Goal: Find contact information: Find contact information

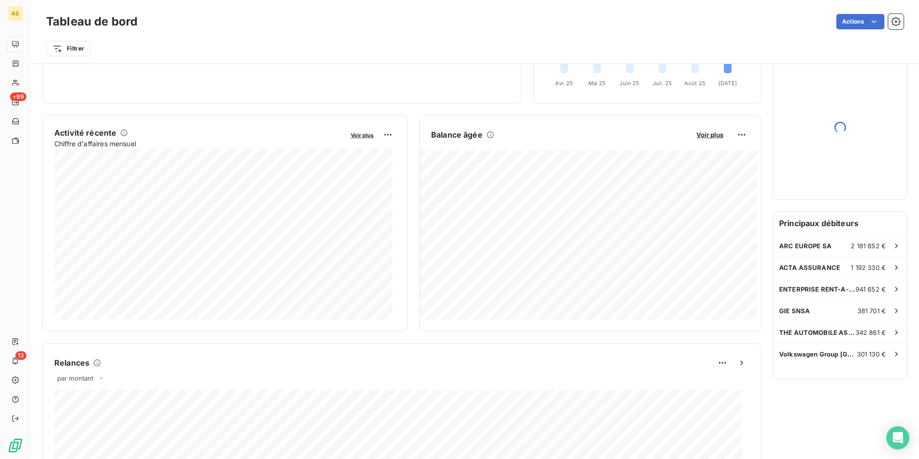
scroll to position [0, 0]
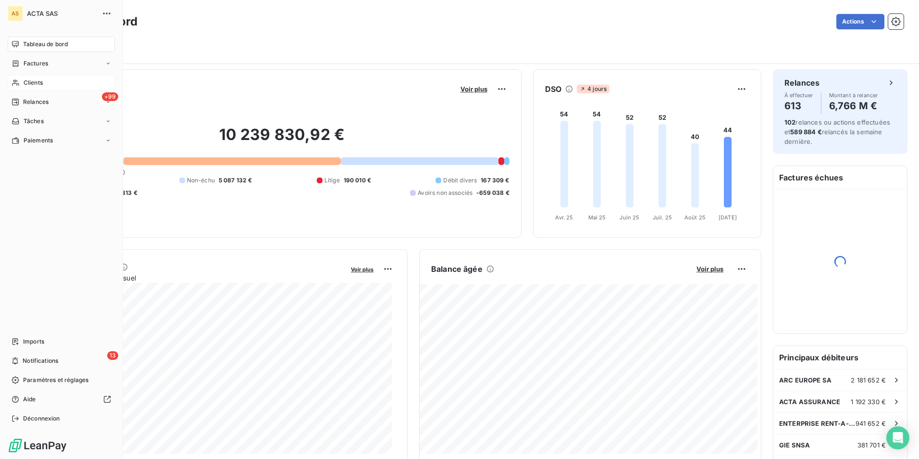
click at [33, 82] on span "Clients" at bounding box center [33, 82] width 19 height 9
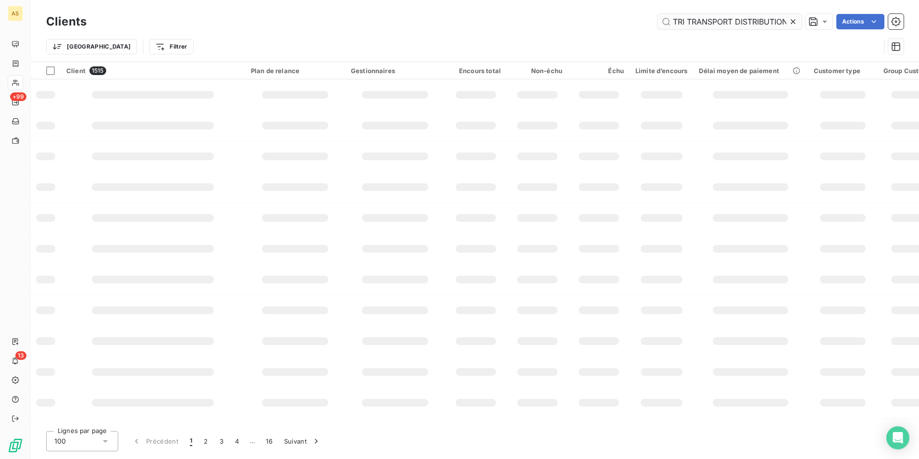
scroll to position [0, 3]
click at [684, 25] on input "TRI TRANSPORT DISTRIBUTION" at bounding box center [730, 21] width 144 height 15
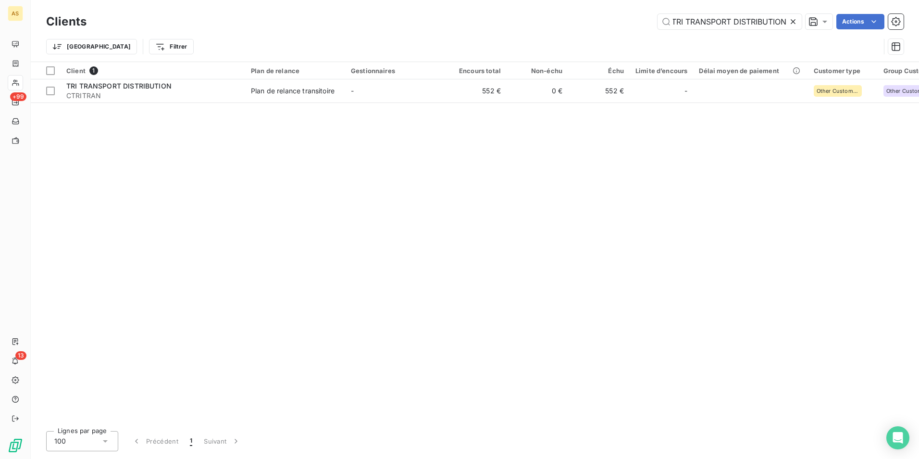
type input "TRI TRANSPORT DISTRIBUTION"
click at [317, 109] on div "Client 1 Plan de relance Gestionnaires Encours total Non-échu Échu Limite d’enc…" at bounding box center [475, 242] width 888 height 361
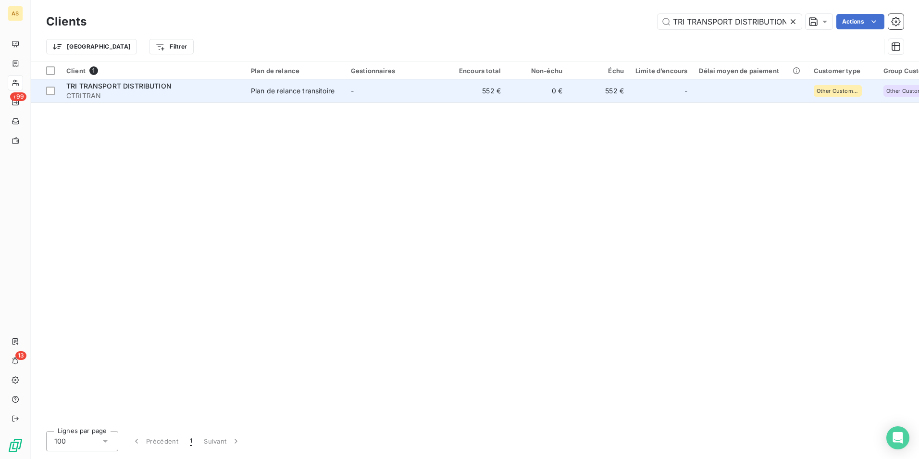
click at [323, 99] on td "Plan de relance transitoire" at bounding box center [295, 90] width 100 height 23
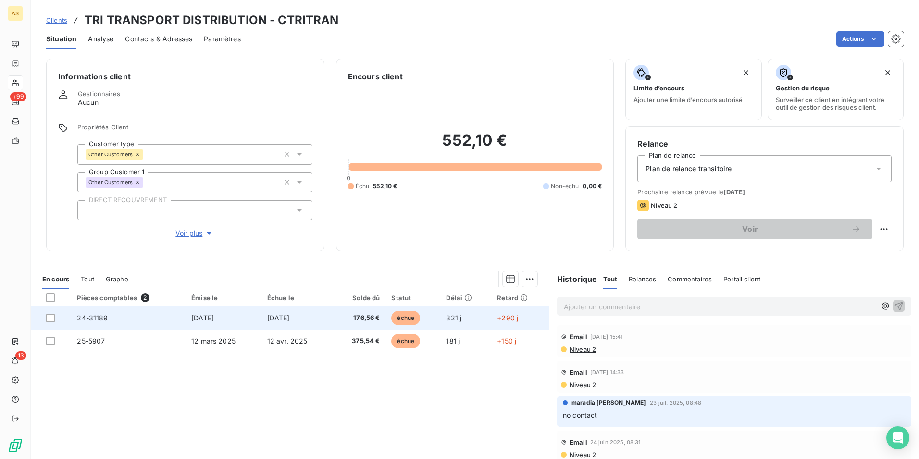
click at [382, 311] on td "176,56 €" at bounding box center [359, 317] width 54 height 23
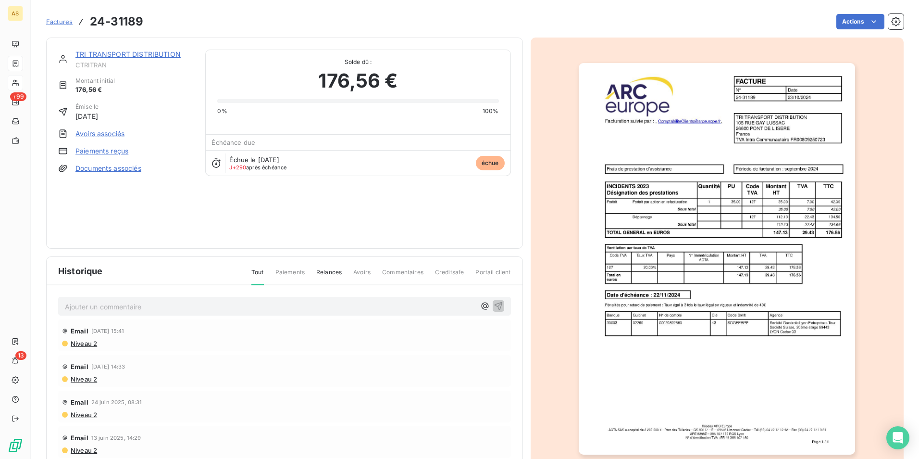
click at [118, 17] on h3 "24-31189" at bounding box center [116, 21] width 53 height 17
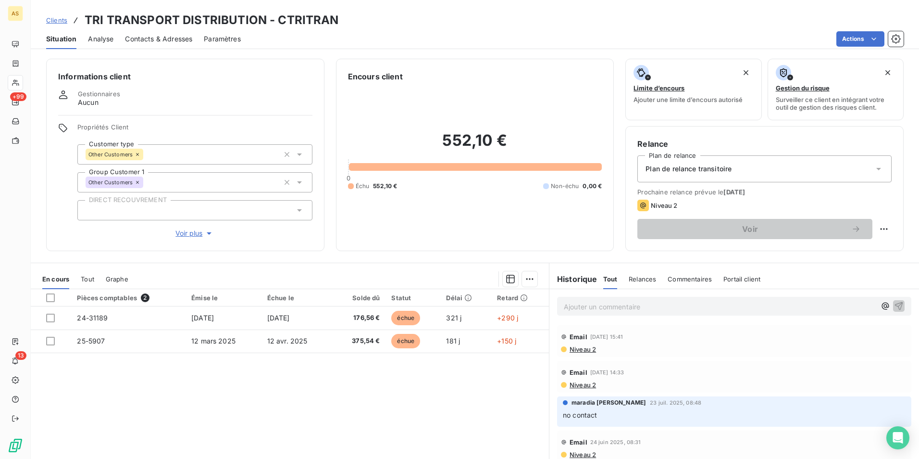
click at [141, 41] on span "Contacts & Adresses" at bounding box center [158, 39] width 67 height 10
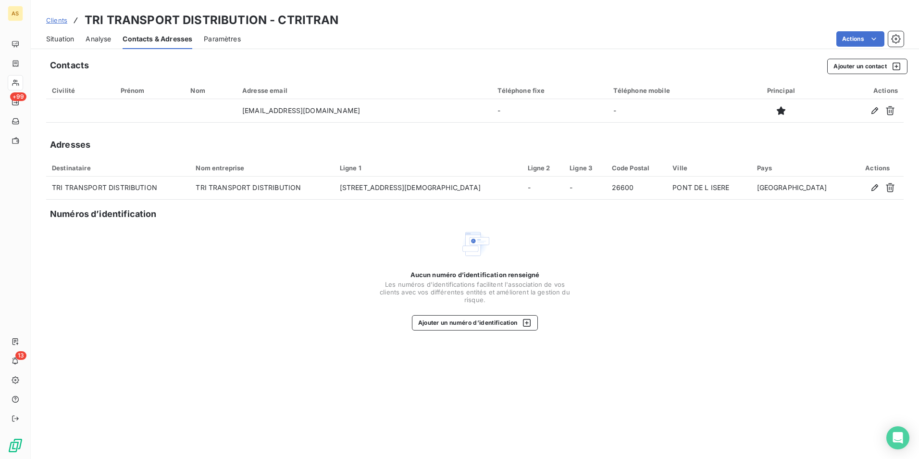
click at [65, 44] on div "Situation" at bounding box center [60, 39] width 28 height 20
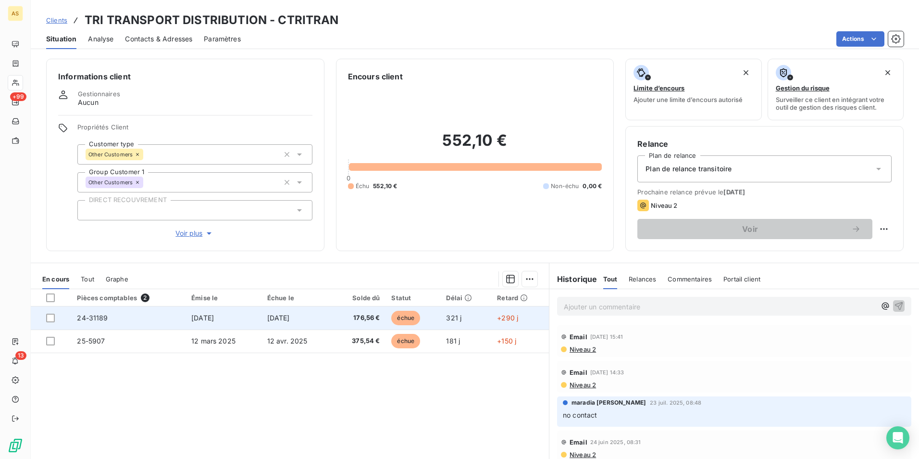
click at [174, 321] on td "24-31189" at bounding box center [128, 317] width 114 height 23
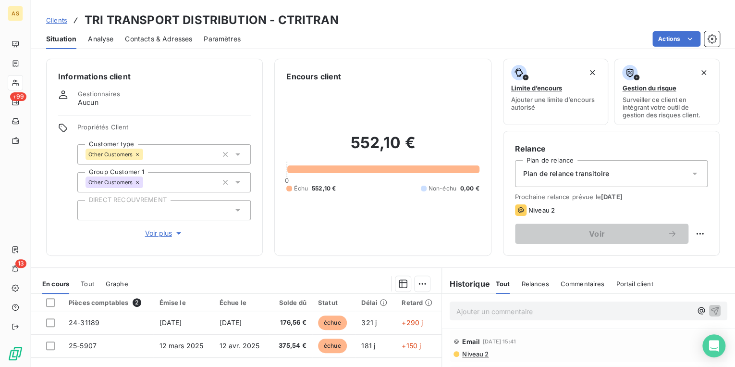
click at [83, 280] on span "Tout" at bounding box center [87, 284] width 13 height 8
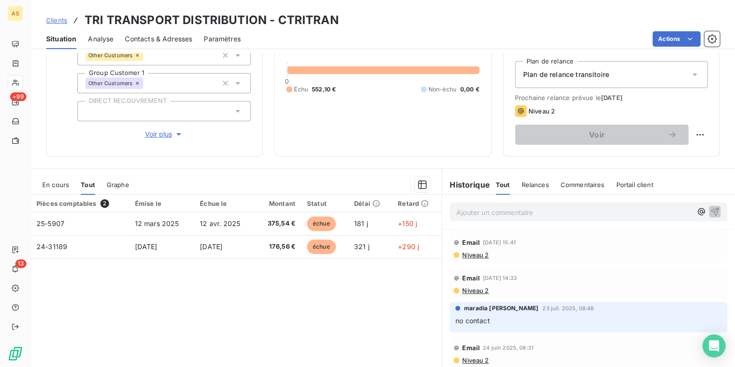
scroll to position [115, 0]
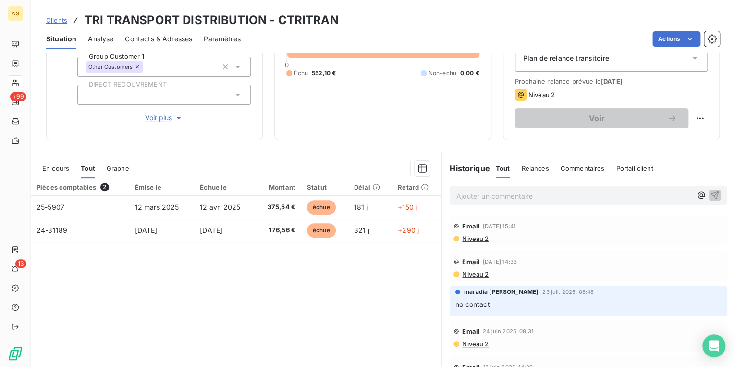
click at [61, 166] on span "En cours" at bounding box center [55, 168] width 27 height 8
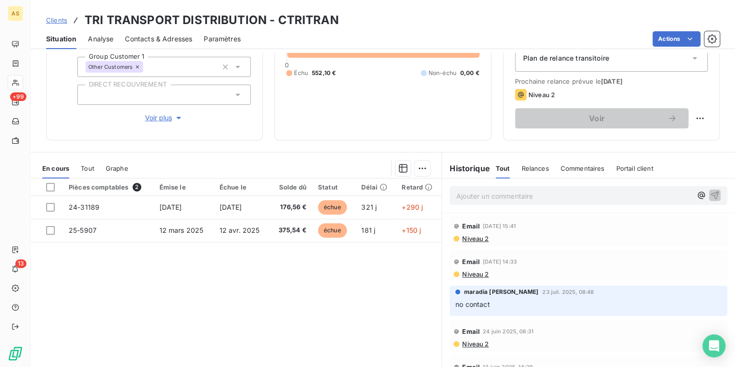
click at [167, 37] on span "Contacts & Adresses" at bounding box center [158, 39] width 67 height 10
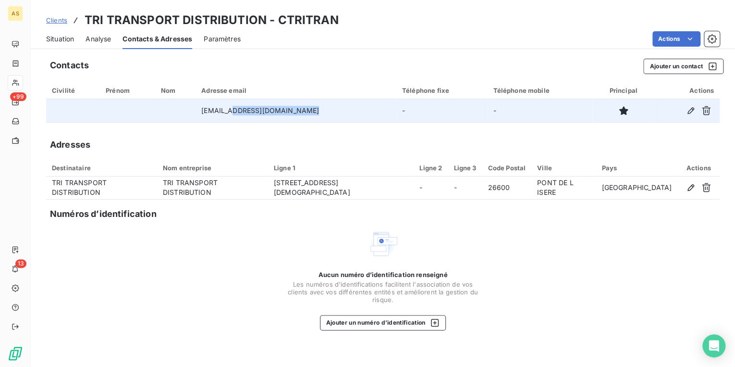
drag, startPoint x: 236, startPoint y: 111, endPoint x: 323, endPoint y: 107, distance: 87.1
click at [323, 107] on td "[EMAIL_ADDRESS][DOMAIN_NAME]" at bounding box center [296, 110] width 201 height 23
copy td "[DOMAIN_NAME]"
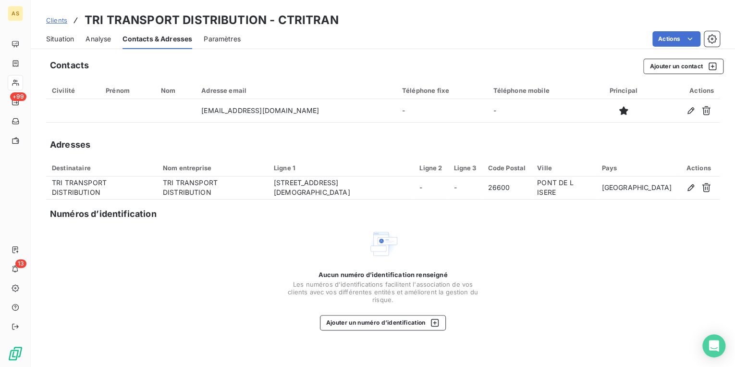
click at [249, 139] on div "Adresses" at bounding box center [383, 144] width 674 height 13
drag, startPoint x: 50, startPoint y: 30, endPoint x: 56, endPoint y: 34, distance: 6.9
click at [52, 32] on div "Situation" at bounding box center [60, 39] width 28 height 20
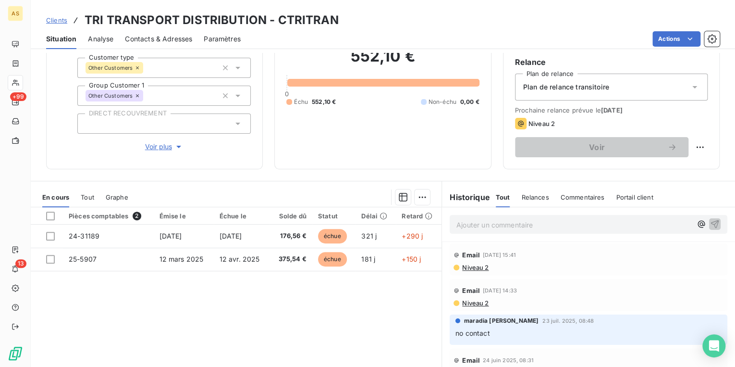
scroll to position [63, 0]
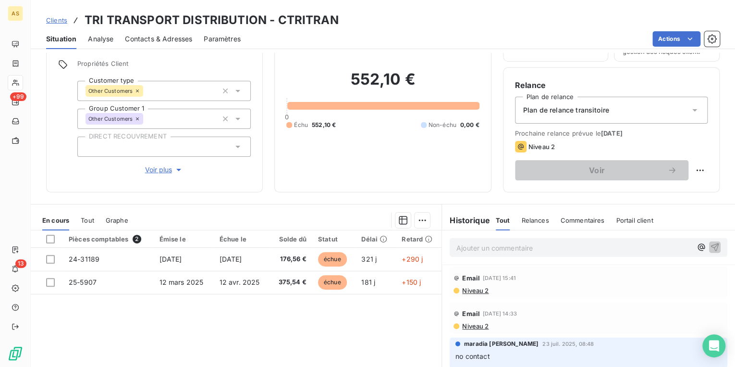
click at [475, 291] on span "Niveau 2" at bounding box center [474, 290] width 27 height 8
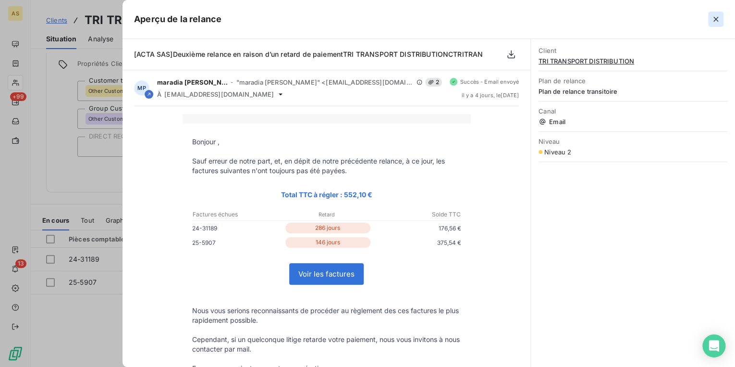
click at [717, 20] on icon "button" at bounding box center [716, 19] width 5 height 5
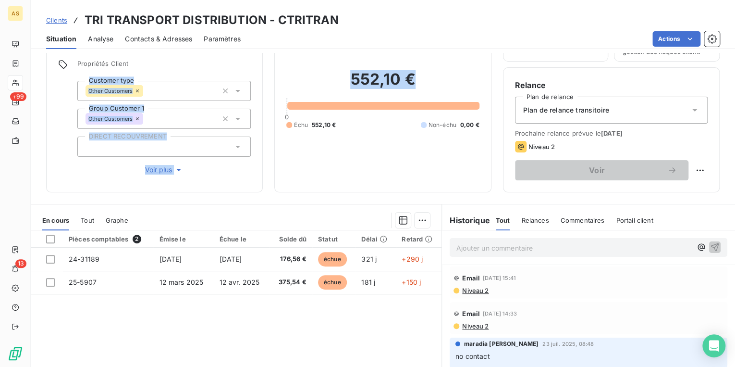
drag, startPoint x: 411, startPoint y: 78, endPoint x: 265, endPoint y: 66, distance: 146.2
click at [265, 66] on div "Informations client Gestionnaires Aucun Propriétés Client Customer type Other C…" at bounding box center [383, 93] width 705 height 197
click at [421, 75] on h2 "552,10 €" at bounding box center [382, 84] width 193 height 29
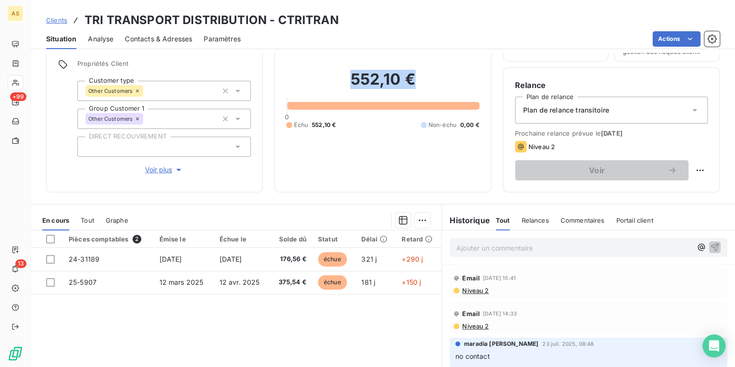
drag, startPoint x: 410, startPoint y: 79, endPoint x: 342, endPoint y: 85, distance: 68.0
click at [342, 85] on h2 "552,10 €" at bounding box center [382, 84] width 193 height 29
click at [435, 48] on div "Situation Analyse Contacts & Adresses Paramètres Actions" at bounding box center [383, 39] width 705 height 20
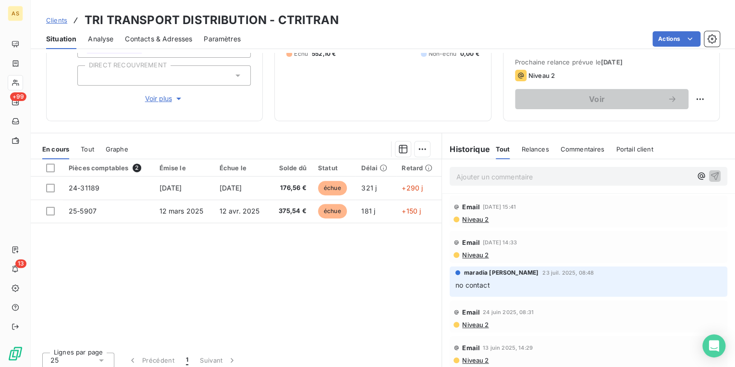
scroll to position [140, 0]
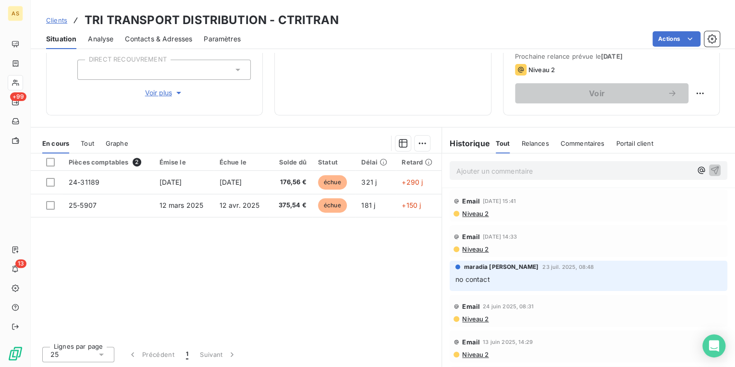
click at [391, 144] on div at bounding box center [401, 143] width 20 height 15
click at [278, 70] on div "Encours client 552,10 € 0 Échu 552,10 € Non-échu 0,00 €" at bounding box center [382, 16] width 217 height 197
click at [275, 70] on div "Encours client 552,10 € 0 Échu 552,10 € Non-échu 0,00 €" at bounding box center [382, 16] width 217 height 197
click at [315, 94] on div "552,10 € 0 Échu 552,10 € Non-échu 0,00 €" at bounding box center [382, 23] width 193 height 162
click at [315, 95] on div "552,10 € 0 Échu 552,10 € Non-échu 0,00 €" at bounding box center [382, 23] width 193 height 162
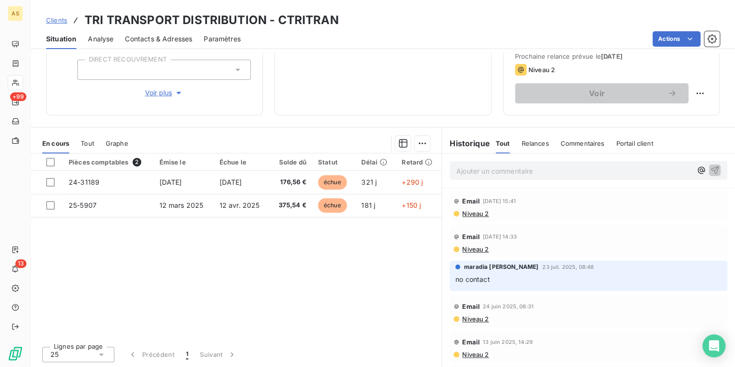
drag, startPoint x: 315, startPoint y: 95, endPoint x: 322, endPoint y: 89, distance: 8.9
click at [322, 89] on div "552,10 € 0 Échu 552,10 € Non-échu 0,00 €" at bounding box center [382, 23] width 193 height 162
click at [566, 42] on div "Actions" at bounding box center [486, 38] width 468 height 15
click at [371, 89] on div "552,10 € 0 Échu 552,10 € Non-échu 0,00 €" at bounding box center [382, 23] width 193 height 162
click at [331, 216] on div "Pièces comptables 2 Émise le Échue le Solde dû Statut Délai Retard 24-31189 [DA…" at bounding box center [236, 245] width 411 height 185
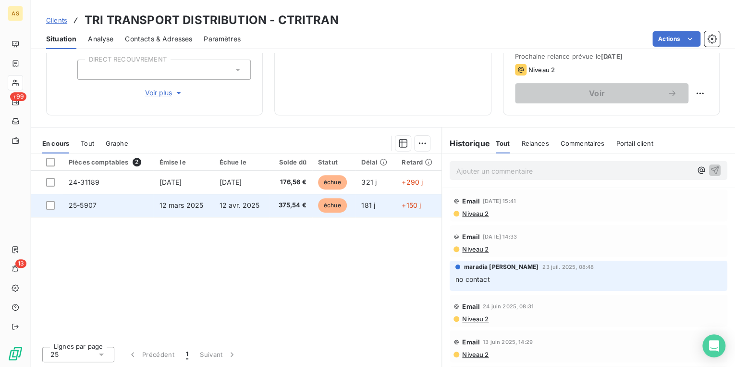
click at [322, 208] on span "échue" at bounding box center [332, 205] width 29 height 14
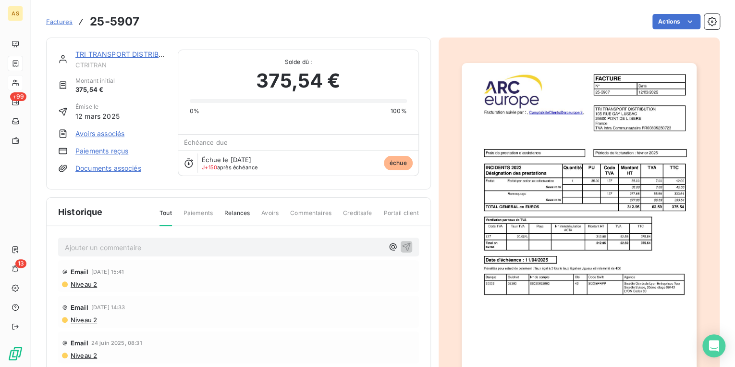
click at [322, 209] on span "Commentaires" at bounding box center [310, 217] width 41 height 16
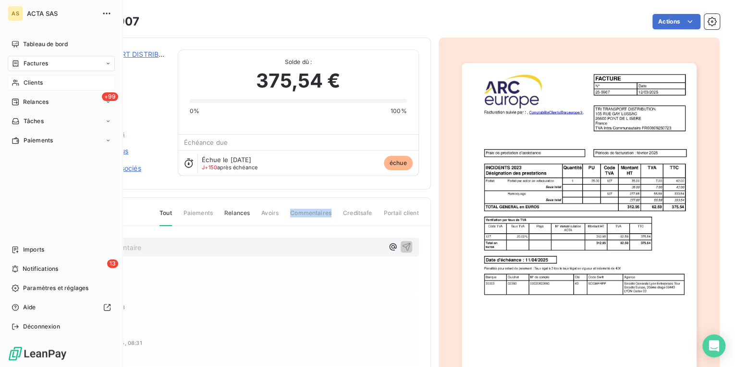
click at [55, 88] on div "Clients" at bounding box center [61, 82] width 107 height 15
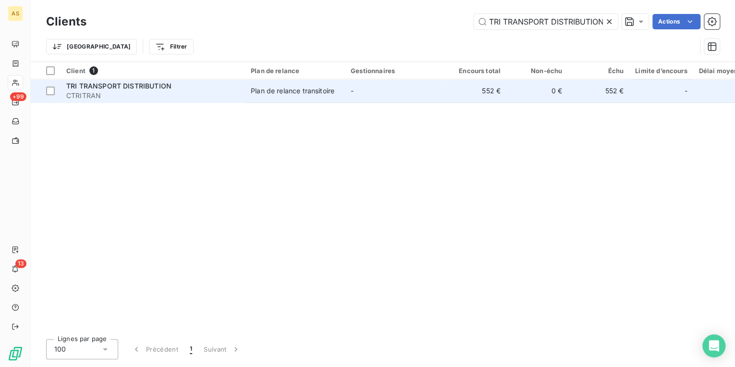
click at [194, 88] on div "TRI TRANSPORT DISTRIBUTION" at bounding box center [152, 86] width 173 height 10
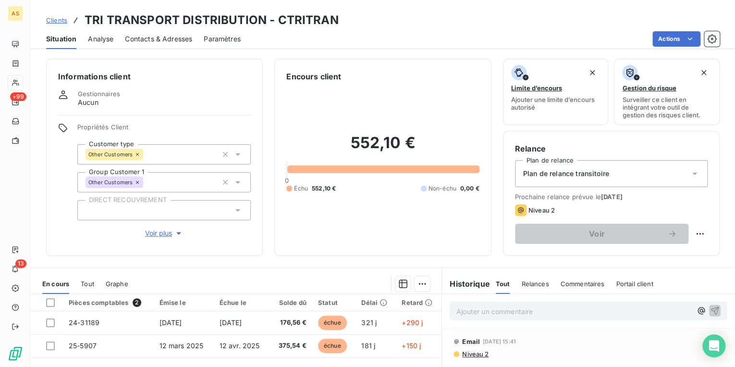
click at [154, 35] on span "Contacts & Adresses" at bounding box center [158, 39] width 67 height 10
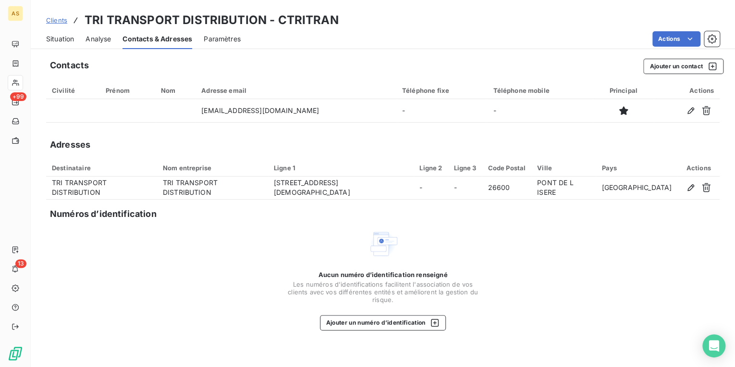
click at [76, 42] on div "Situation Analyse Contacts & Adresses Paramètres Actions" at bounding box center [383, 39] width 705 height 20
click at [538, 215] on div "Numéros d’identification" at bounding box center [387, 213] width 674 height 13
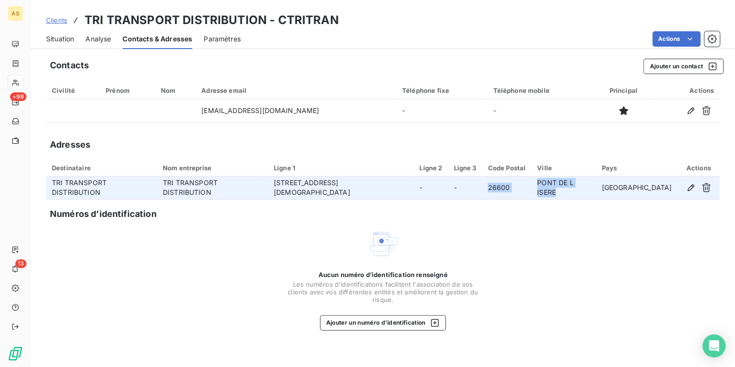
drag, startPoint x: 608, startPoint y: 187, endPoint x: 497, endPoint y: 187, distance: 111.0
click at [497, 187] on tr "TRI TRANSPORT DISTRIBUTION TRI TRANSPORT DISTRIBUTION [STREET_ADDRESS][DEMOGRAP…" at bounding box center [383, 187] width 674 height 23
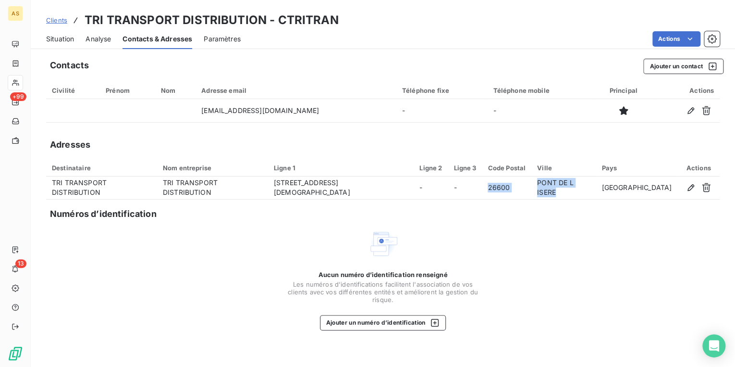
copy tr "26600 [GEOGRAPHIC_DATA]"
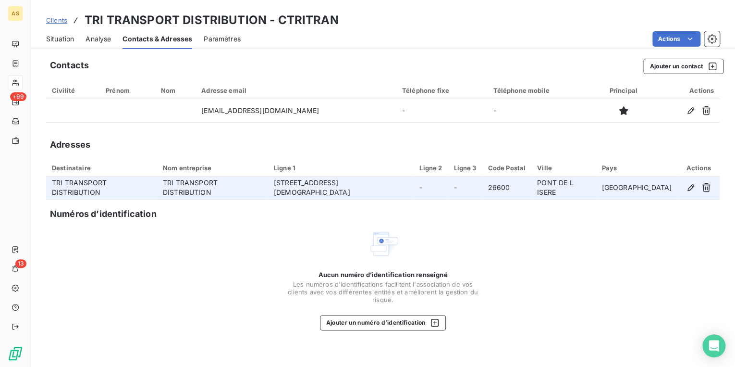
click at [471, 190] on td "-" at bounding box center [465, 187] width 34 height 23
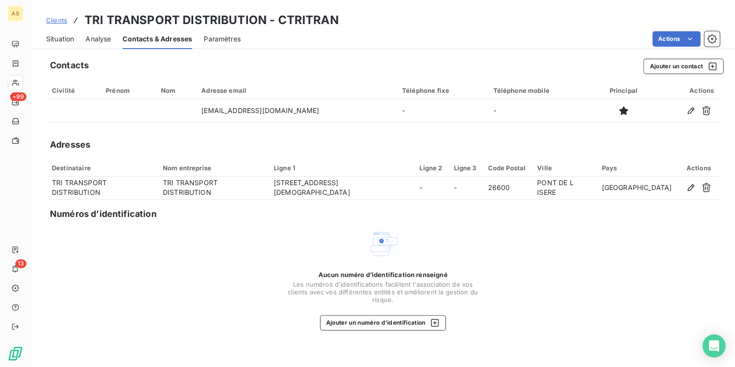
click at [484, 215] on div "Numéros d’identification" at bounding box center [387, 213] width 674 height 13
click at [306, 244] on div "Aucun numéro d’identification renseigné Les numéros d'identifications faciliten…" at bounding box center [383, 279] width 192 height 102
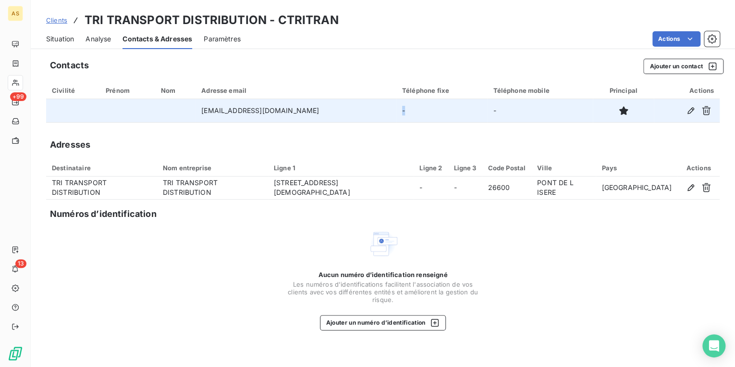
click at [397, 110] on td "-" at bounding box center [442, 110] width 91 height 23
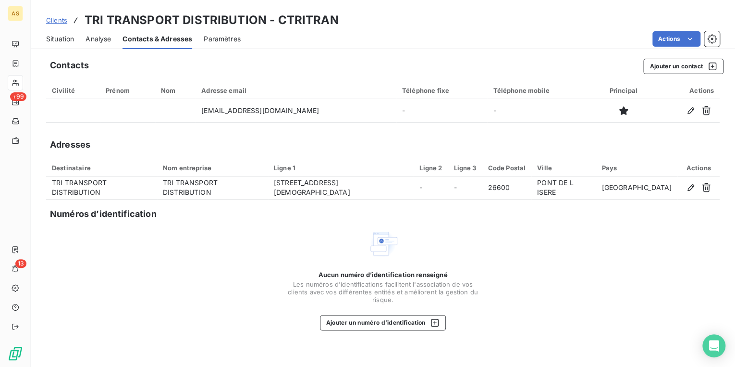
drag, startPoint x: 392, startPoint y: 110, endPoint x: 392, endPoint y: 130, distance: 20.2
click at [392, 130] on div "Contacts Ajouter un contact Civilité Prénom Nom Adresse email Téléphone fixe Té…" at bounding box center [383, 210] width 705 height 314
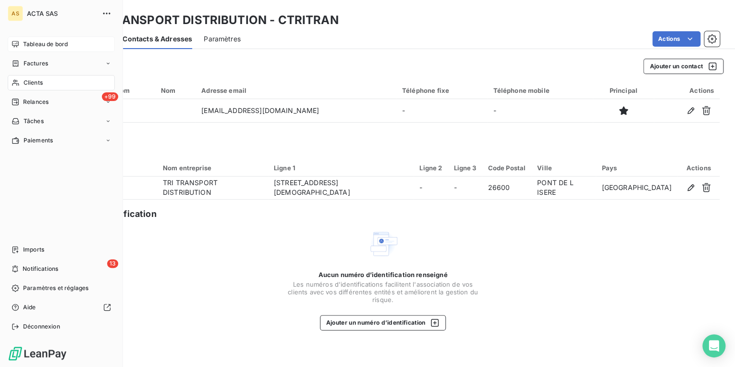
click at [20, 45] on div "Tableau de bord" at bounding box center [61, 44] width 107 height 15
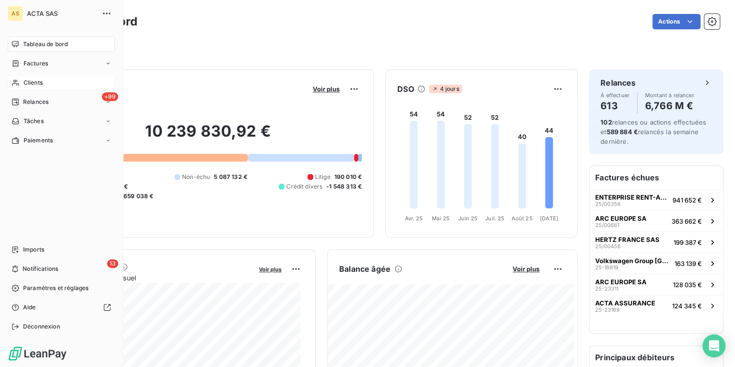
click at [42, 83] on span "Clients" at bounding box center [33, 82] width 19 height 9
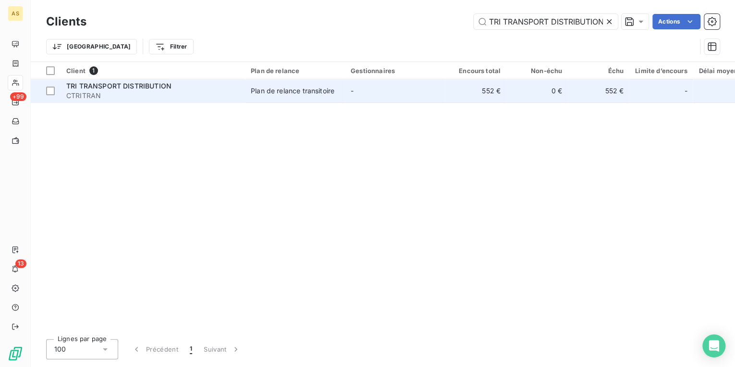
click at [199, 88] on div "TRI TRANSPORT DISTRIBUTION" at bounding box center [152, 86] width 173 height 10
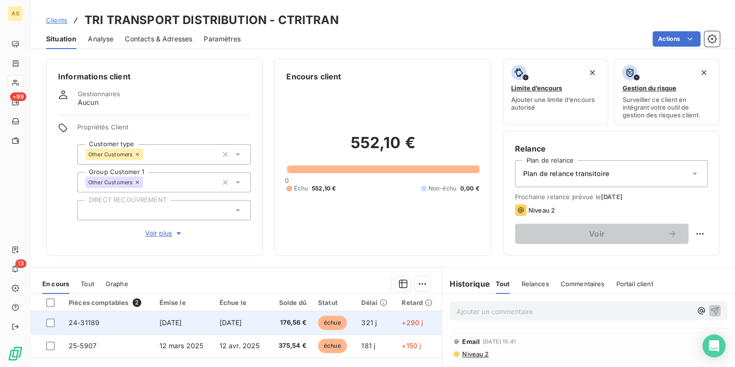
click at [242, 322] on span "[DATE]" at bounding box center [231, 322] width 23 height 8
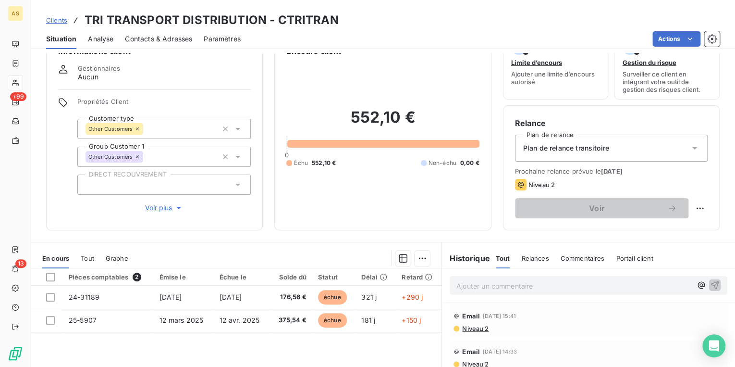
scroll to position [38, 0]
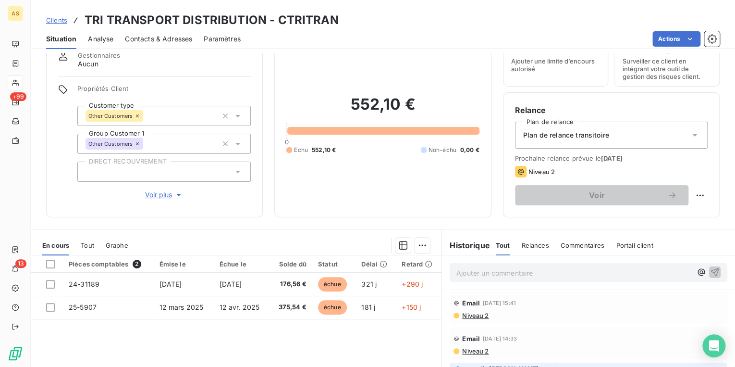
click at [149, 42] on span "Contacts & Adresses" at bounding box center [158, 39] width 67 height 10
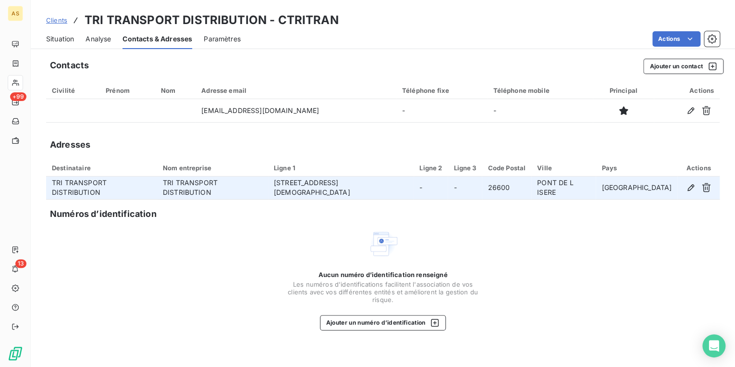
click at [157, 195] on td "TRI TRANSPORT DISTRIBUTION" at bounding box center [101, 187] width 111 height 23
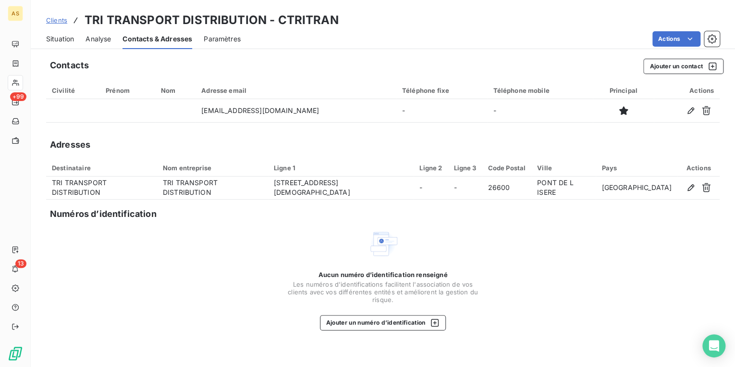
click at [69, 35] on span "Situation" at bounding box center [60, 39] width 28 height 10
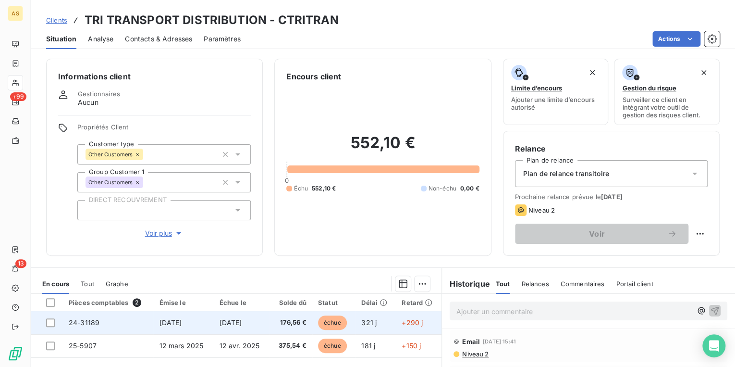
click at [272, 324] on td "176,56 €" at bounding box center [291, 322] width 43 height 23
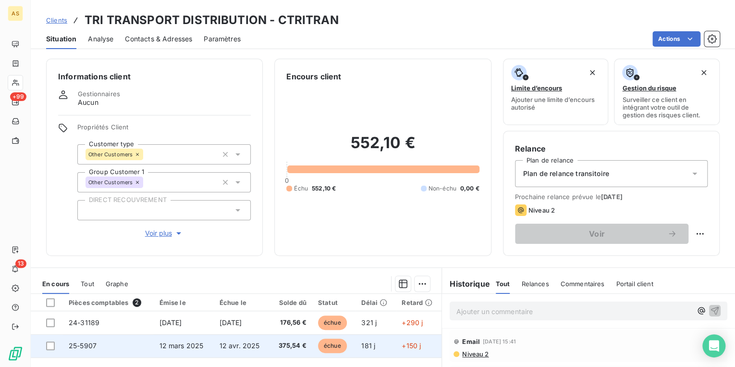
click at [220, 348] on span "12 avr. 2025" at bounding box center [240, 345] width 40 height 8
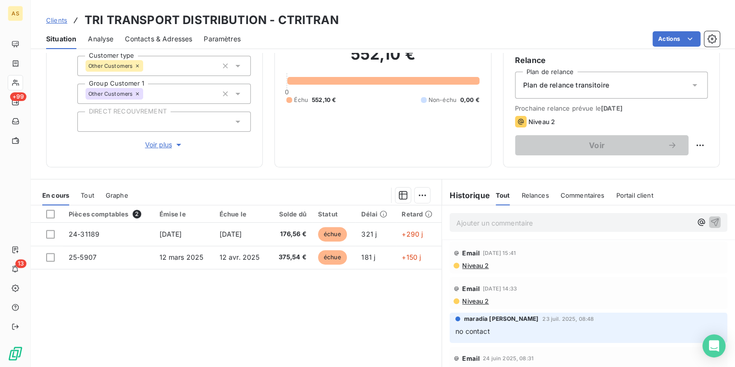
scroll to position [140, 0]
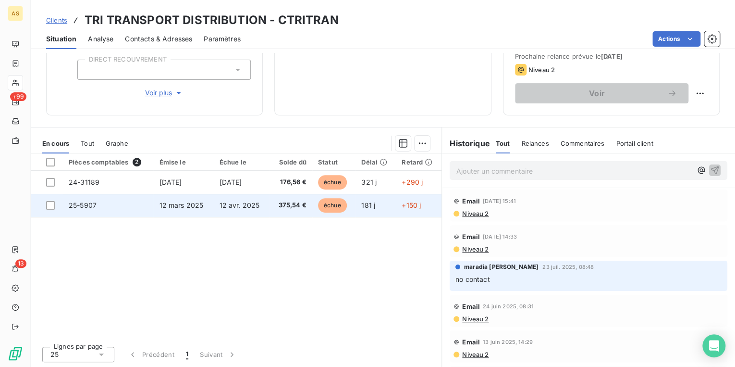
click at [262, 213] on td "12 avr. 2025" at bounding box center [242, 205] width 56 height 23
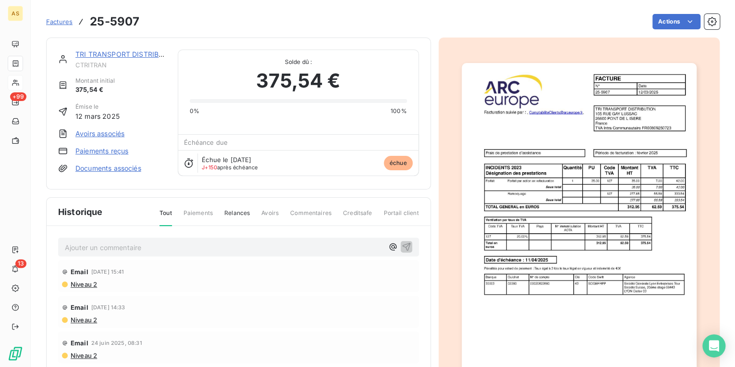
click at [577, 261] on img "button" at bounding box center [579, 229] width 235 height 332
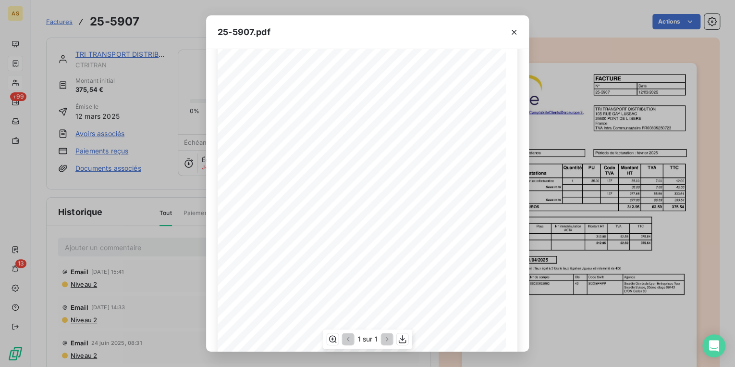
scroll to position [128, 0]
click at [514, 33] on icon "button" at bounding box center [515, 32] width 10 height 10
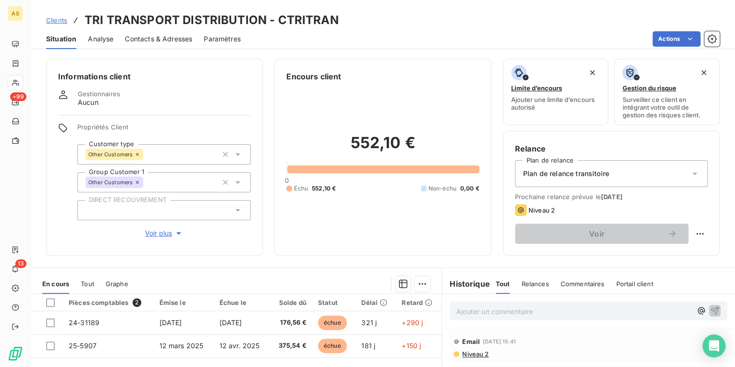
click at [56, 23] on span "Clients" at bounding box center [56, 20] width 21 height 8
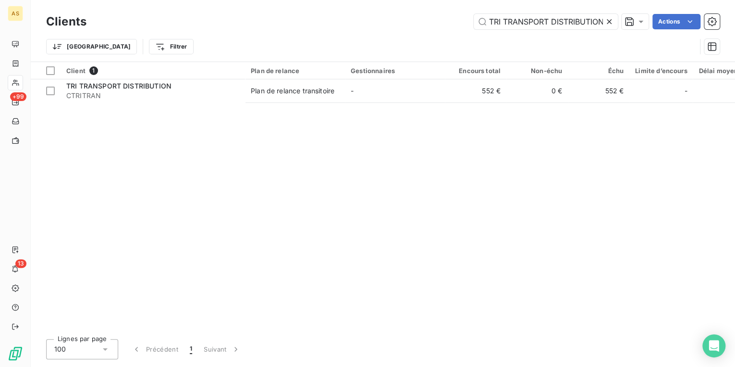
click at [609, 21] on icon at bounding box center [609, 21] width 5 height 5
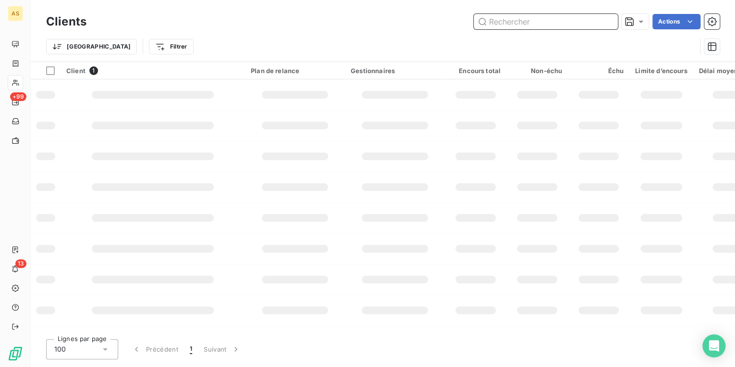
click at [518, 25] on input "text" at bounding box center [546, 21] width 144 height 15
click at [503, 21] on input "text" at bounding box center [546, 21] width 144 height 15
paste input "AXYL LOGISTICS - CAXYLOGI"
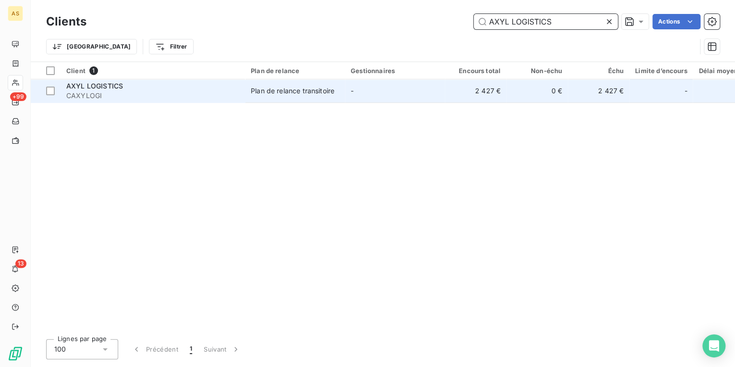
type input "AXYL LOGISTICS"
click at [175, 88] on div "AXYL LOGISTICS" at bounding box center [152, 86] width 173 height 10
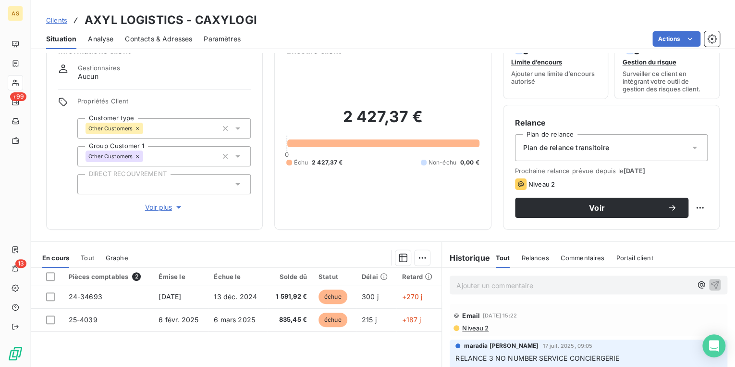
scroll to position [38, 0]
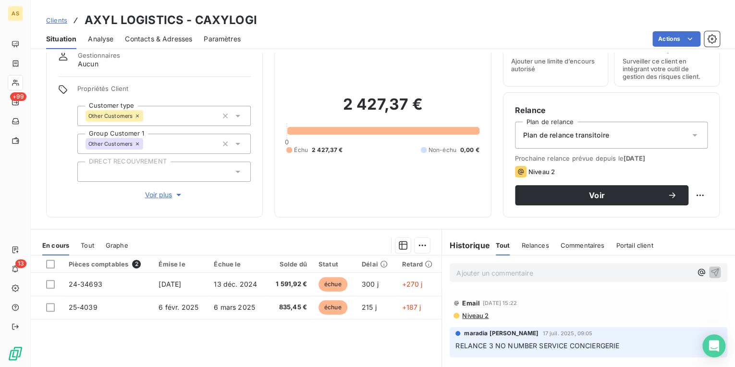
click at [146, 40] on span "Contacts & Adresses" at bounding box center [158, 39] width 67 height 10
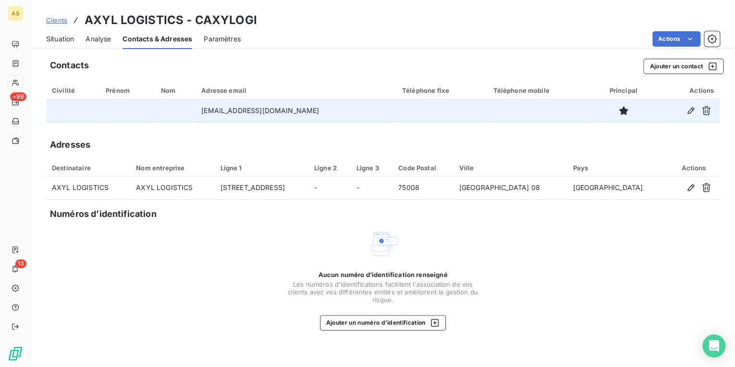
drag, startPoint x: 260, startPoint y: 113, endPoint x: 334, endPoint y: 112, distance: 74.0
click at [334, 112] on td "[EMAIL_ADDRESS][DOMAIN_NAME]" at bounding box center [296, 110] width 201 height 23
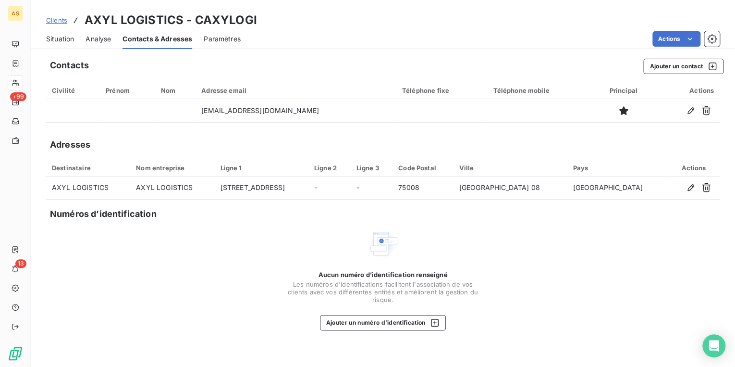
copy td "[DOMAIN_NAME]"
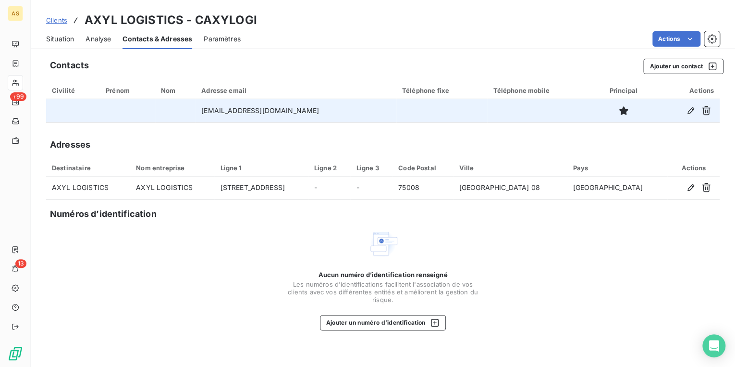
click at [397, 113] on td "[EMAIL_ADDRESS][DOMAIN_NAME]" at bounding box center [296, 110] width 201 height 23
click at [196, 112] on td "[EMAIL_ADDRESS][DOMAIN_NAME]" at bounding box center [296, 110] width 201 height 23
drag, startPoint x: 196, startPoint y: 111, endPoint x: 257, endPoint y: 116, distance: 61.2
click at [257, 116] on td "[EMAIL_ADDRESS][DOMAIN_NAME]" at bounding box center [296, 110] width 201 height 23
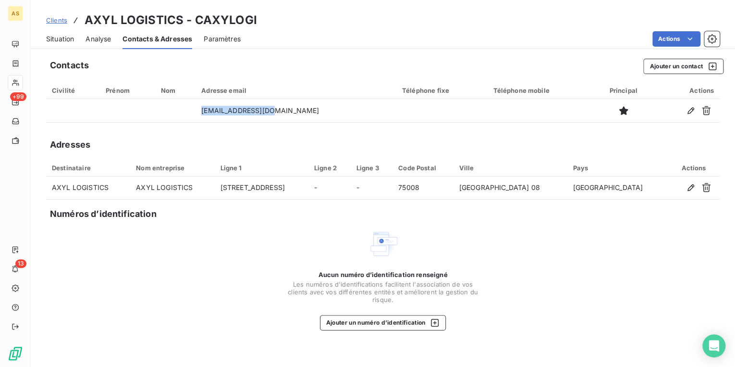
copy td "devis.transporteur"
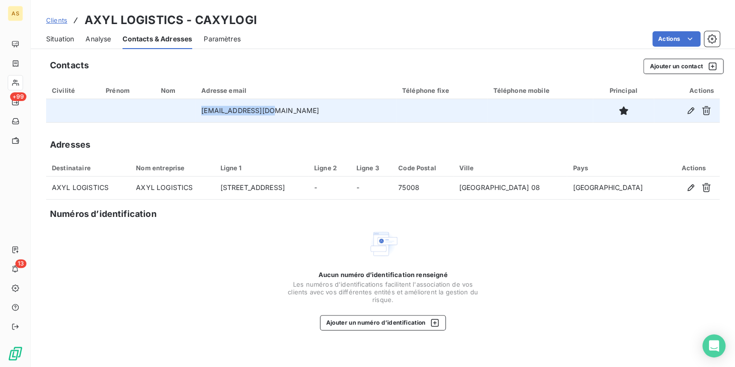
drag, startPoint x: 329, startPoint y: 112, endPoint x: 261, endPoint y: 108, distance: 67.9
click at [261, 108] on td "[EMAIL_ADDRESS][DOMAIN_NAME]" at bounding box center [296, 110] width 201 height 23
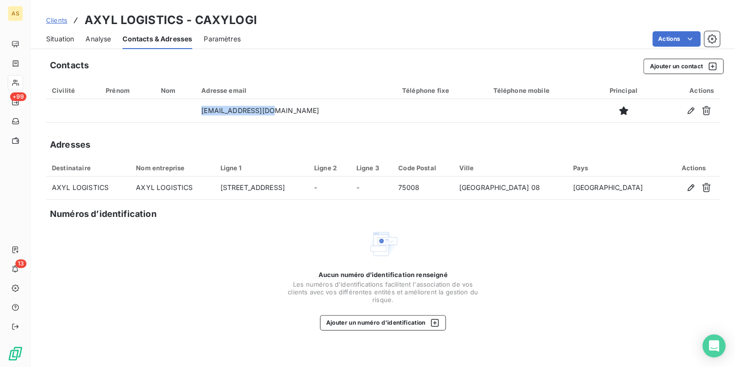
copy td "[DOMAIN_NAME]"
